Goal: Communication & Community: Answer question/provide support

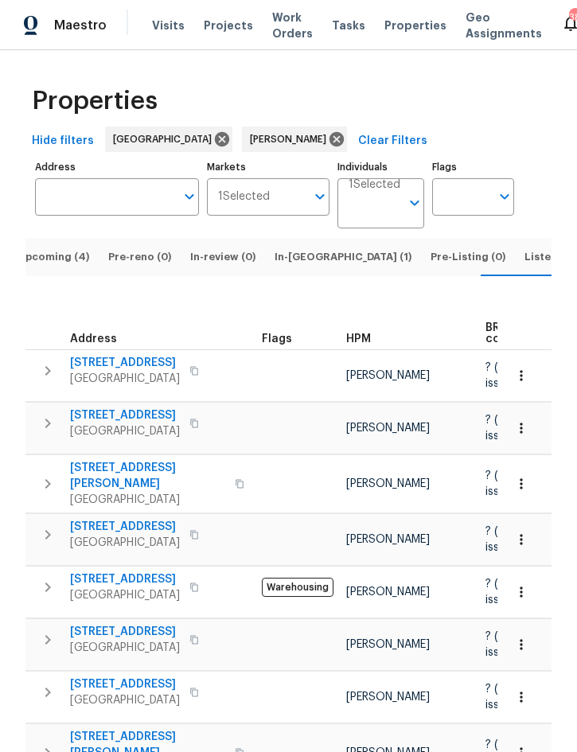
click at [524, 266] on span "Listed (14)" at bounding box center [552, 256] width 56 height 17
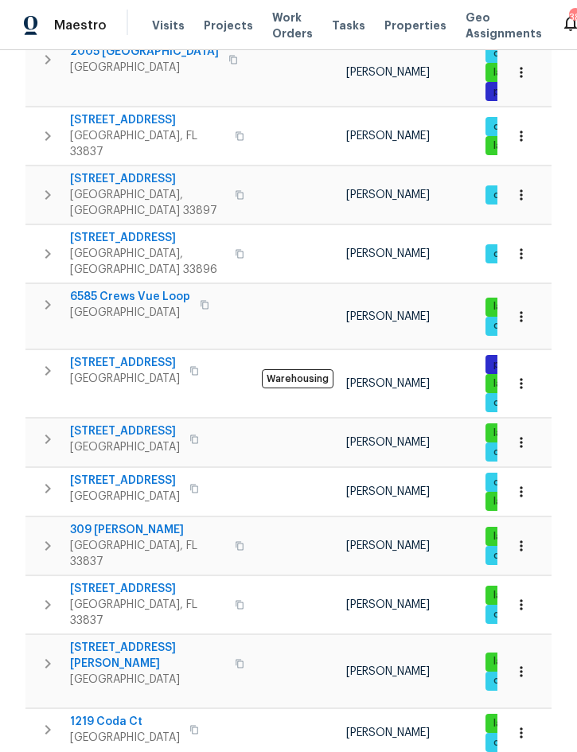
scroll to position [348, 0]
click at [522, 666] on icon "button" at bounding box center [520, 671] width 2 height 10
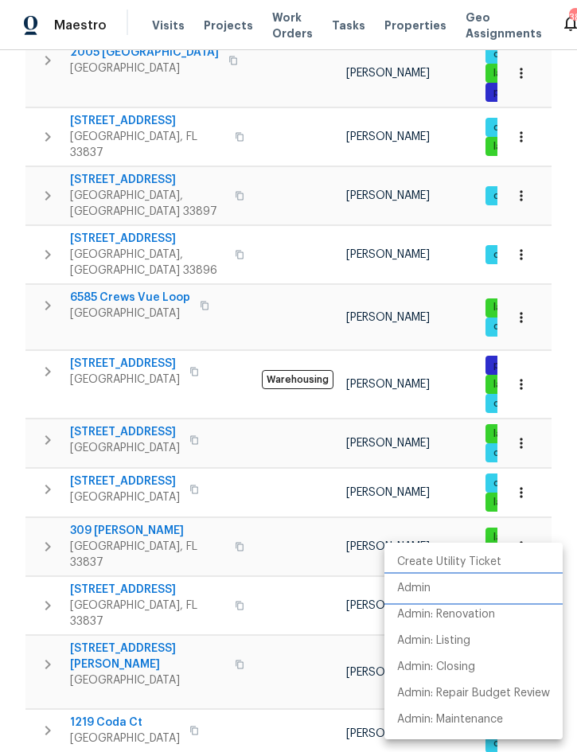
click at [437, 587] on li "Admin" at bounding box center [473, 588] width 178 height 26
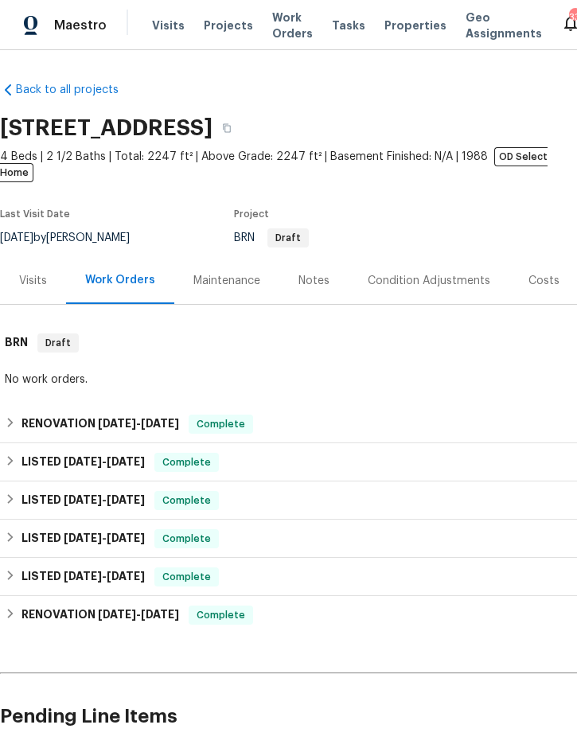
click at [221, 32] on span "Projects" at bounding box center [228, 25] width 49 height 16
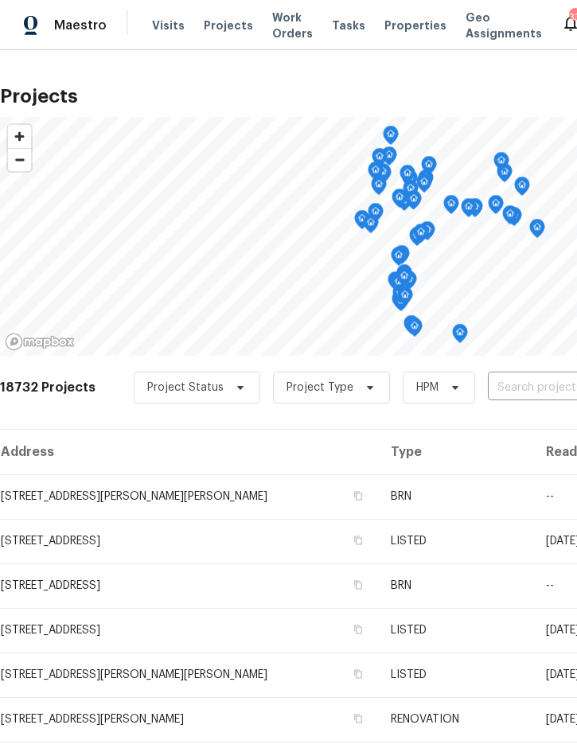
click at [515, 386] on input "text" at bounding box center [579, 387] width 182 height 25
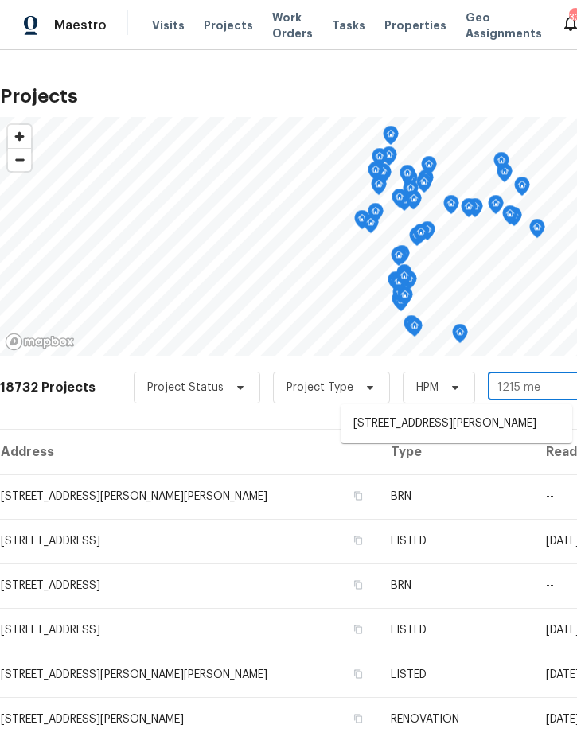
type input "1215 mer"
click at [457, 423] on li "1215 Merlyn St, Lakeland, FL 33813" at bounding box center [455, 423] width 231 height 26
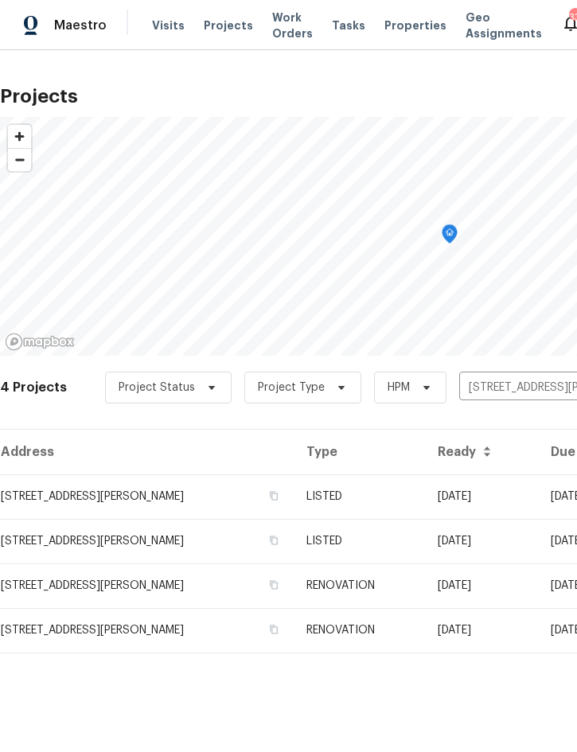
click at [473, 495] on td "[DATE]" at bounding box center [481, 496] width 113 height 45
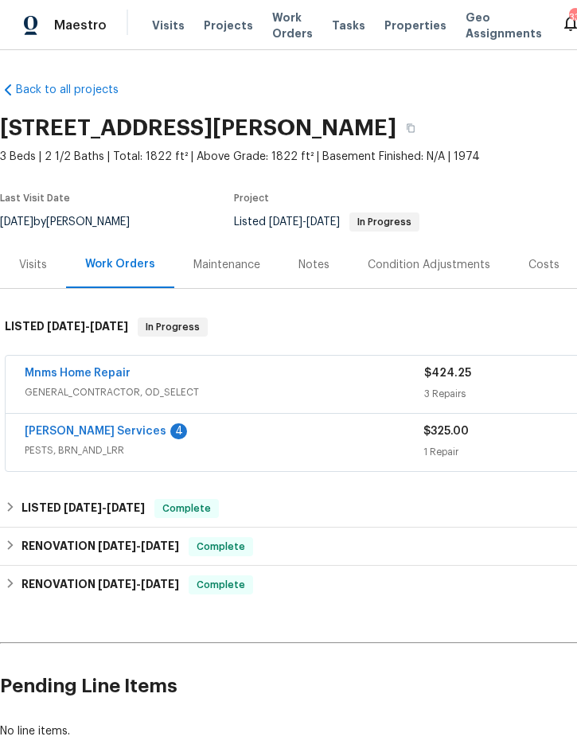
click at [71, 433] on link "Massey Services" at bounding box center [96, 430] width 142 height 11
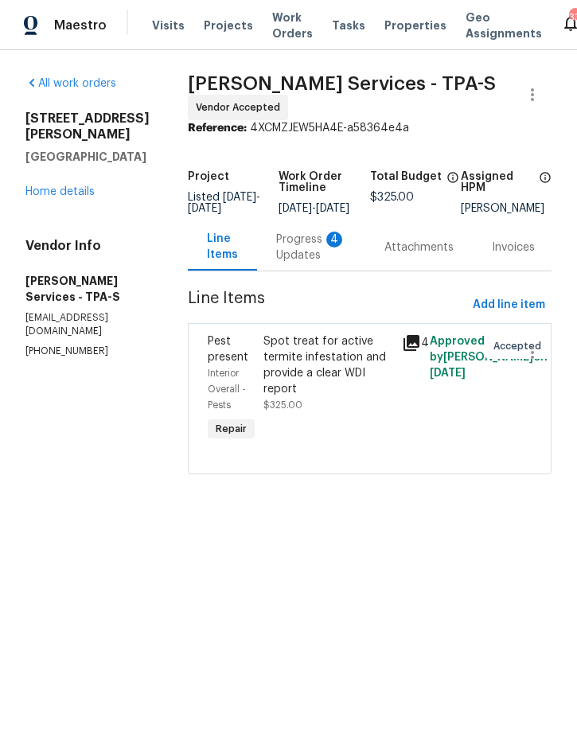
click at [346, 257] on div "Progress Updates 4" at bounding box center [311, 247] width 70 height 32
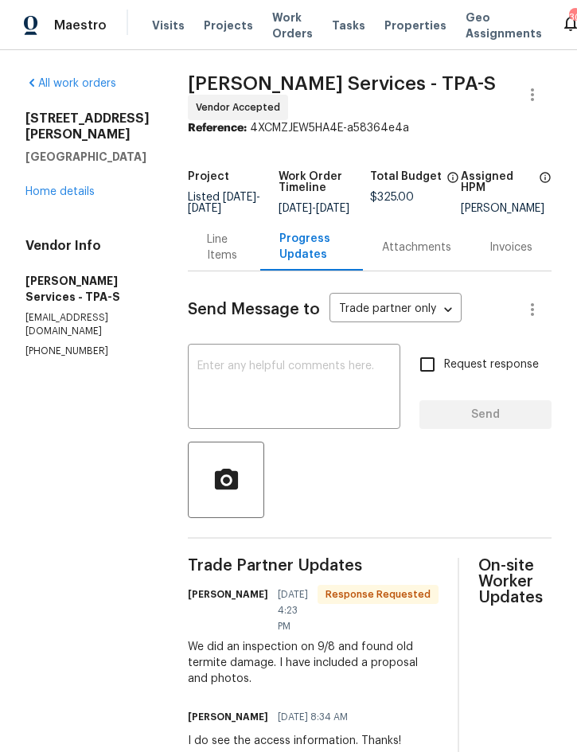
click at [437, 255] on div "Attachments" at bounding box center [416, 247] width 69 height 16
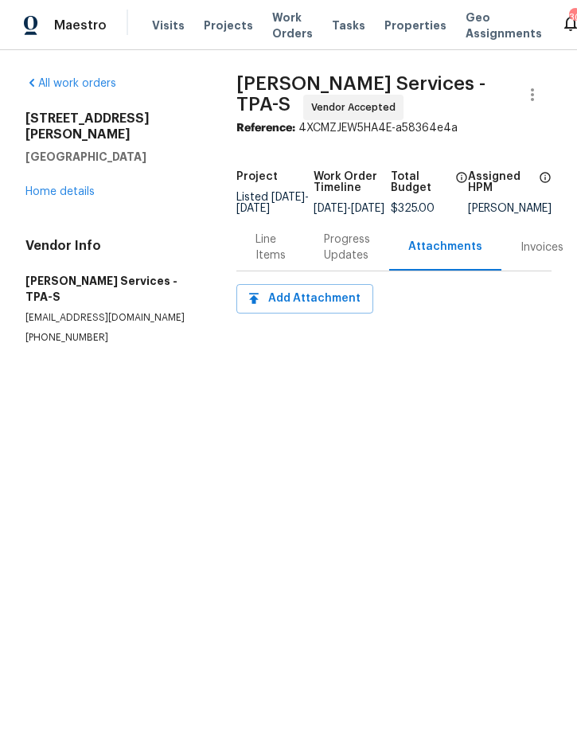
click at [270, 255] on div "Line Items" at bounding box center [270, 247] width 30 height 32
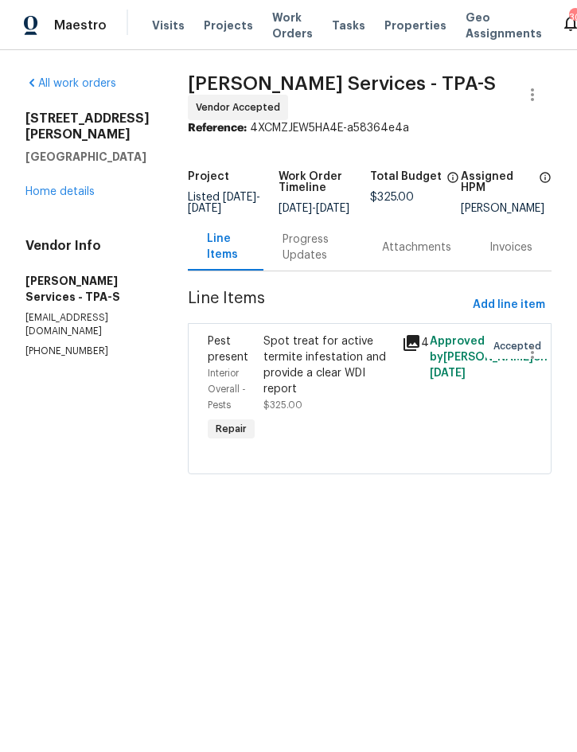
click at [359, 379] on div "Spot treat for active termite infestation and provide a clear WDI report" at bounding box center [328, 365] width 130 height 64
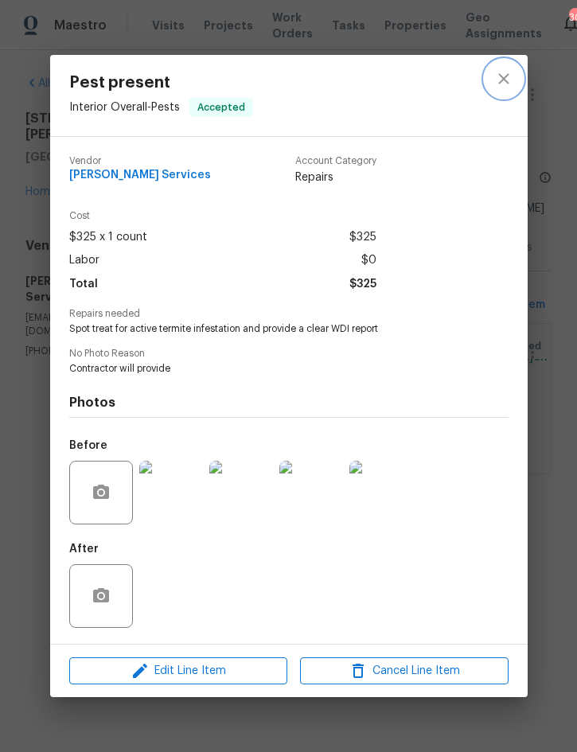
click at [507, 73] on icon "close" at bounding box center [503, 78] width 10 height 10
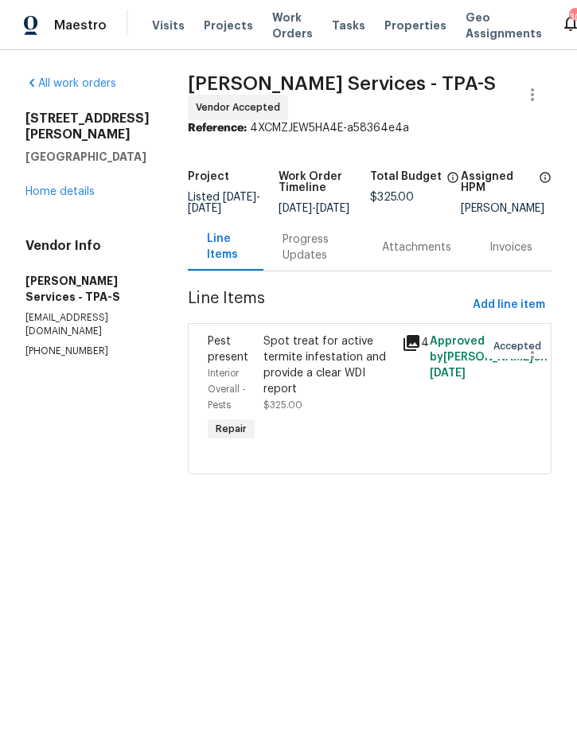
click at [360, 241] on div "Progress Updates" at bounding box center [312, 246] width 99 height 47
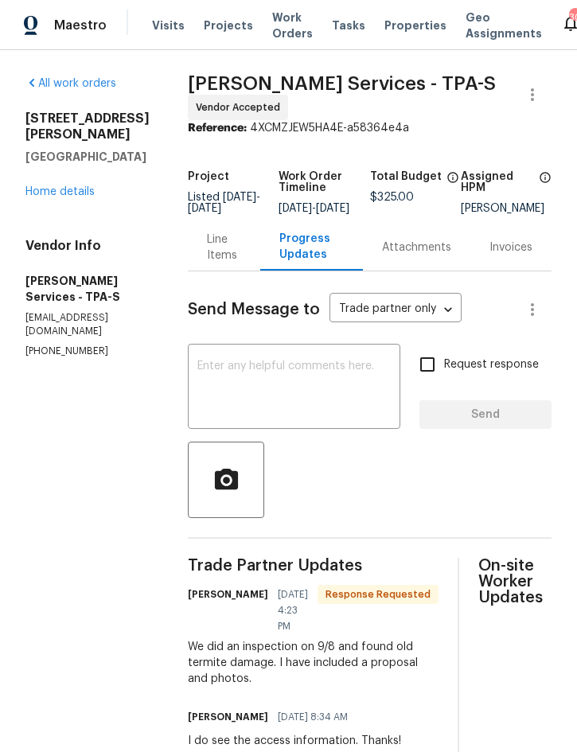
click at [312, 378] on textarea at bounding box center [293, 388] width 193 height 56
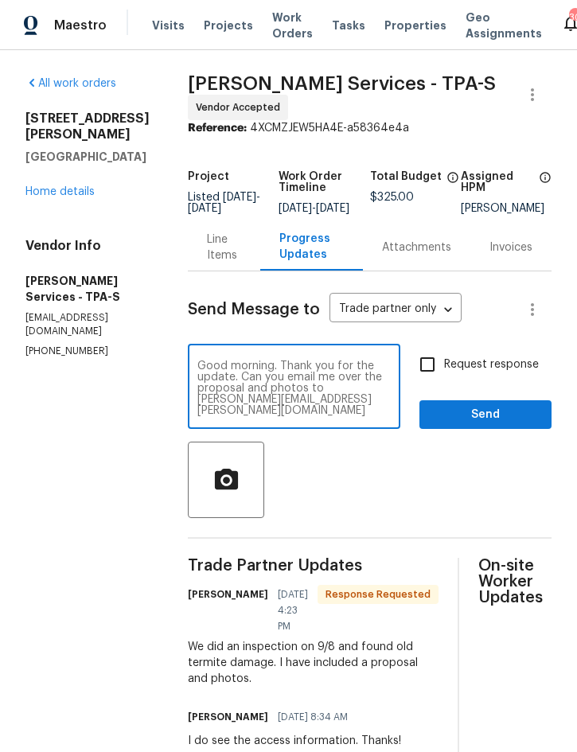
scroll to position [11, 0]
click at [353, 374] on textarea "Good morning. Thank you for the update. Can you email me over the proposal and …" at bounding box center [293, 388] width 193 height 56
click at [270, 387] on textarea "Good morning. Thank you for the update. Can please you email me over the propos…" at bounding box center [293, 388] width 193 height 56
click at [350, 376] on textarea "Good morning. Thank you for the update. Can please email me over the proposal a…" at bounding box center [293, 388] width 193 height 56
click at [316, 416] on textarea "Good morning. Thank you for the update. Can you please email me over the propos…" at bounding box center [293, 388] width 193 height 56
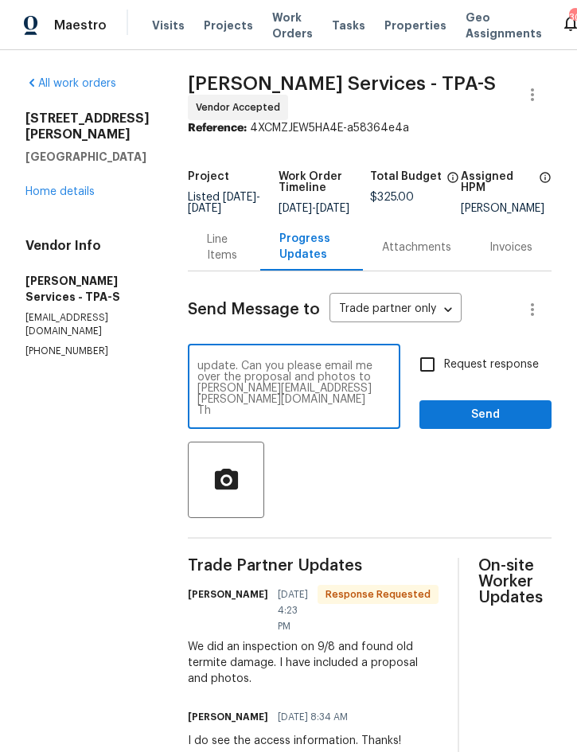
scroll to position [22, 0]
type textarea "Good morning. Thank you for the update. Can you please email me over the propos…"
click at [483, 420] on span "Send" at bounding box center [485, 415] width 107 height 20
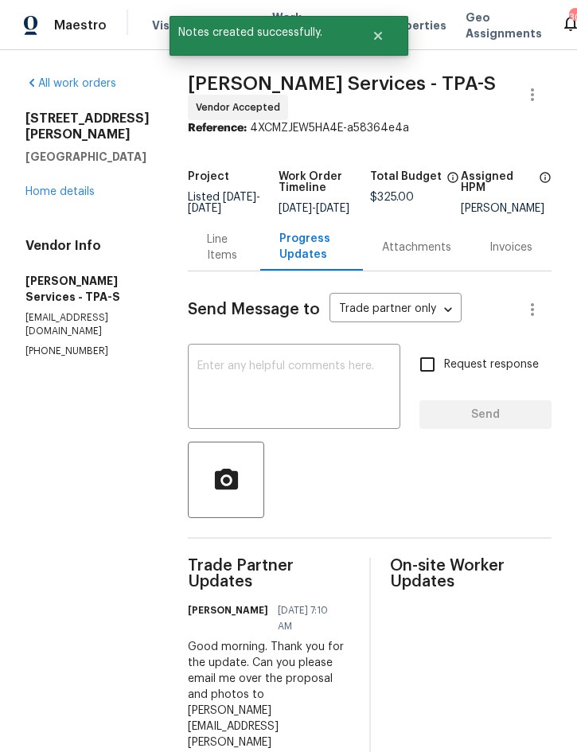
scroll to position [0, 0]
click at [72, 186] on link "Home details" at bounding box center [59, 191] width 69 height 11
